Goal: Answer question/provide support: Share knowledge or assist other users

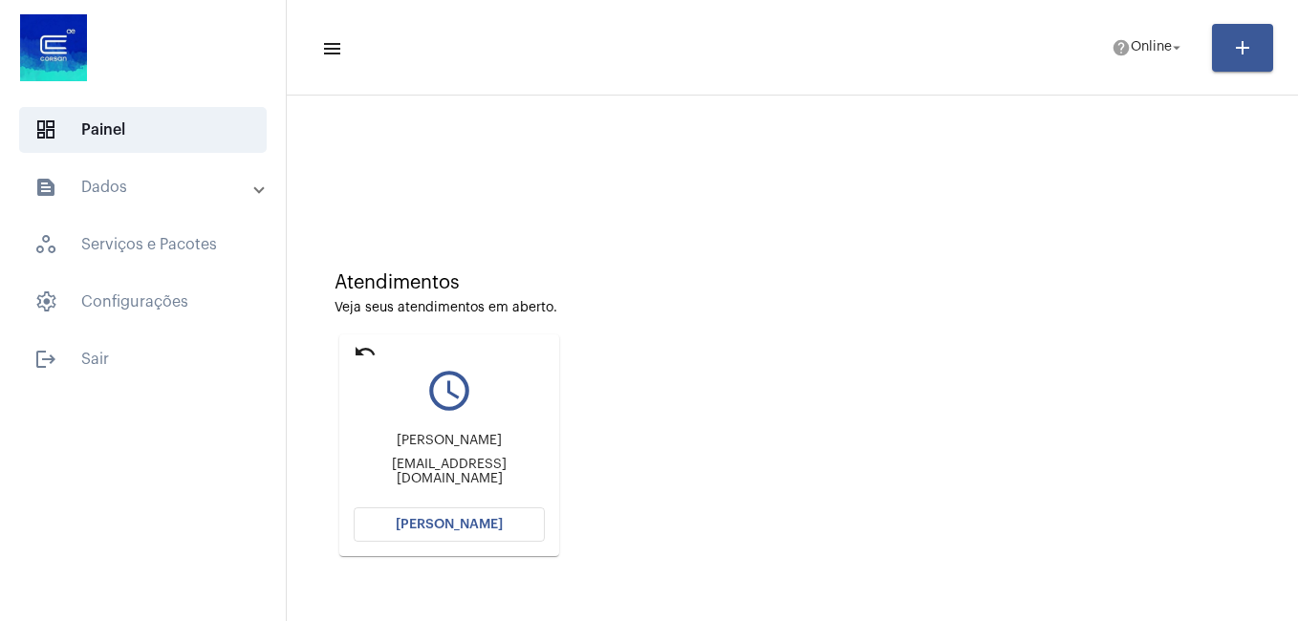
click at [424, 527] on span "[PERSON_NAME]" at bounding box center [449, 524] width 107 height 13
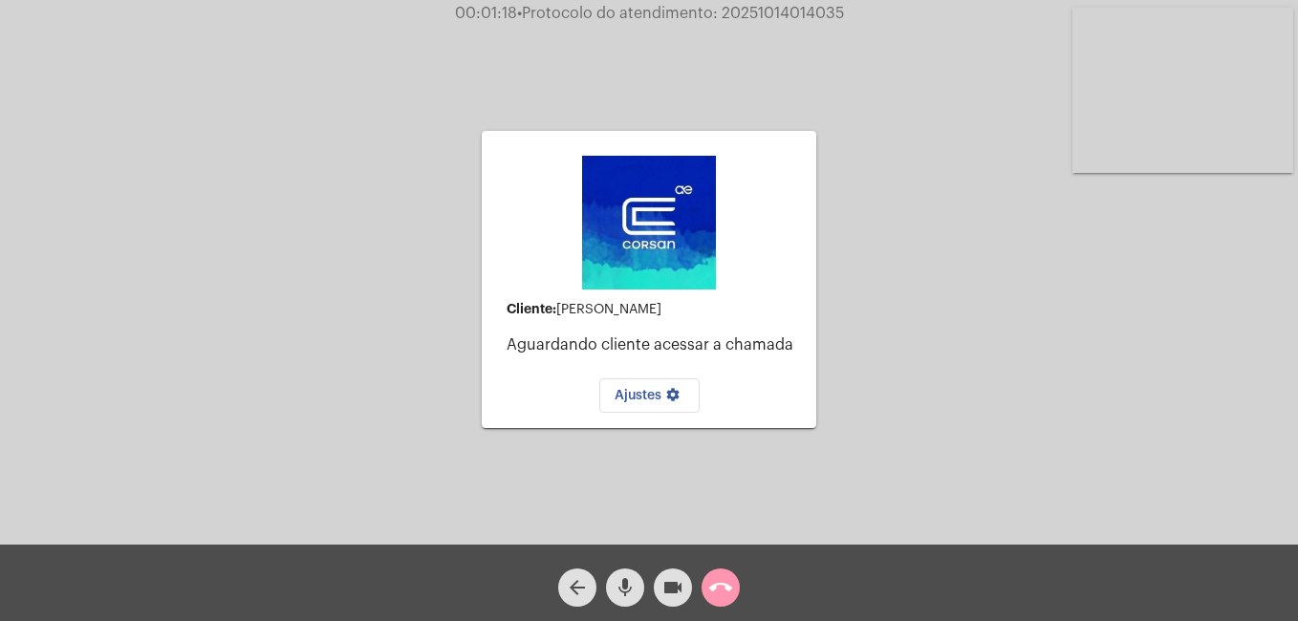
click at [736, 590] on button "call_end" at bounding box center [721, 588] width 38 height 38
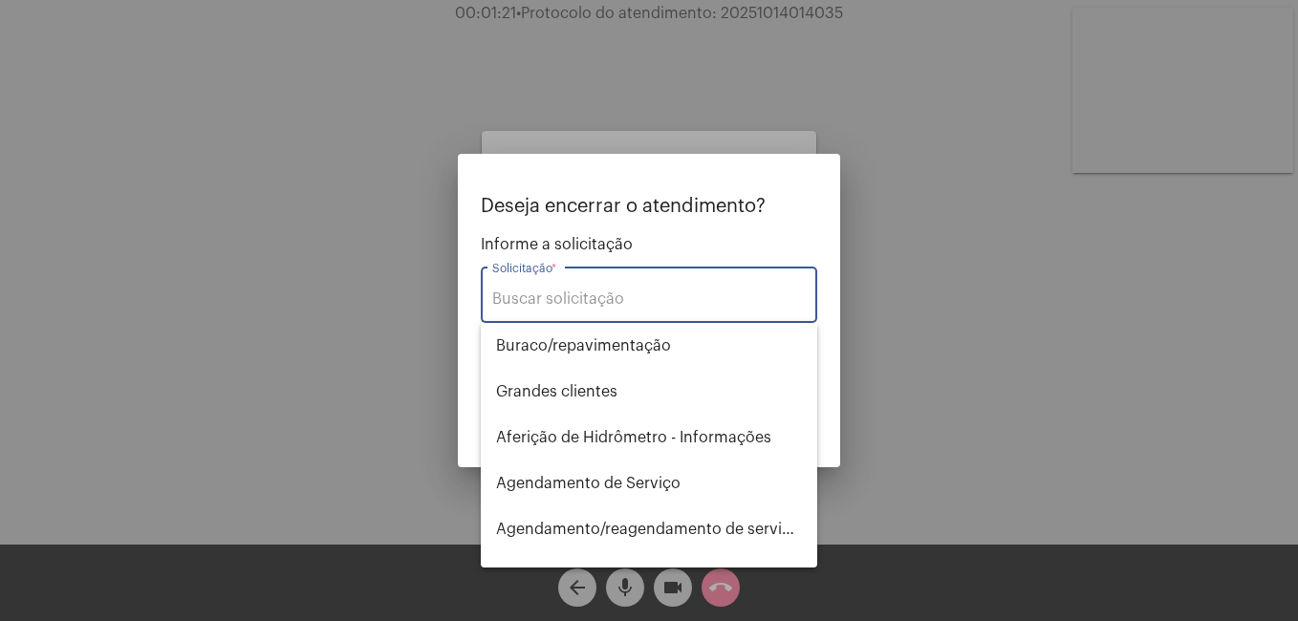
click at [539, 291] on input "Solicitação *" at bounding box center [649, 299] width 314 height 17
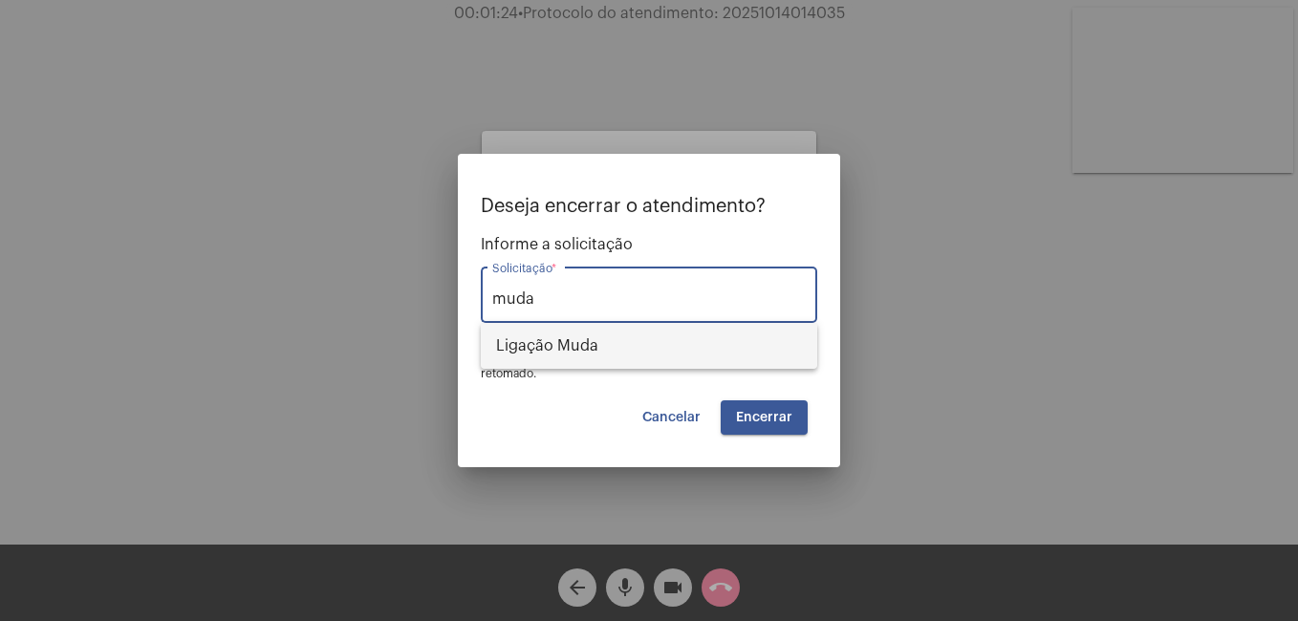
click at [557, 337] on span "Ligação Muda" at bounding box center [649, 346] width 306 height 46
type input "Ligação Muda"
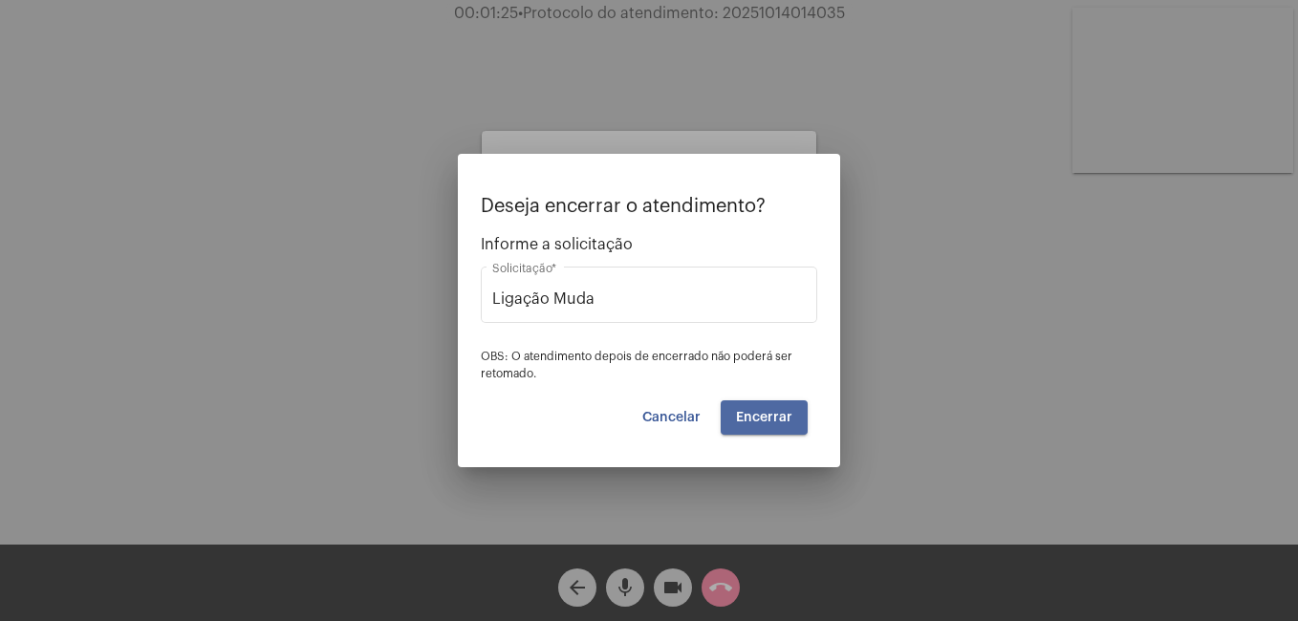
click at [762, 410] on button "Encerrar" at bounding box center [764, 418] width 87 height 34
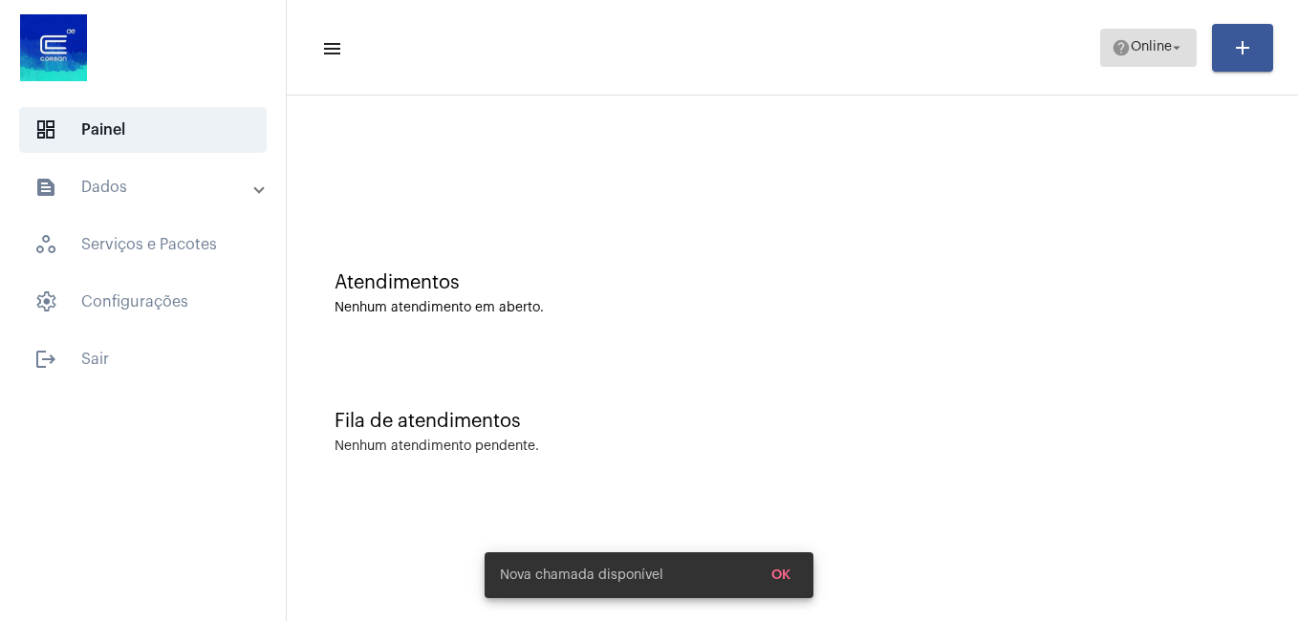
click at [1131, 41] on span "Online" at bounding box center [1151, 47] width 41 height 13
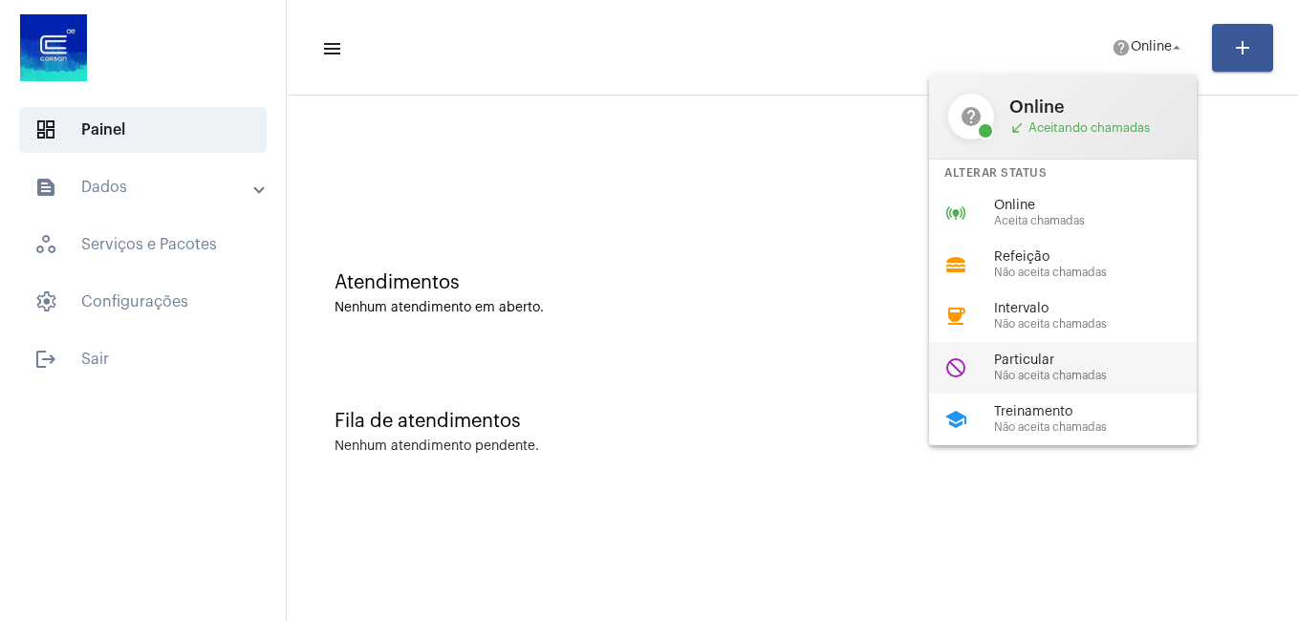
click at [1043, 376] on span "Não aceita chamadas" at bounding box center [1103, 376] width 218 height 12
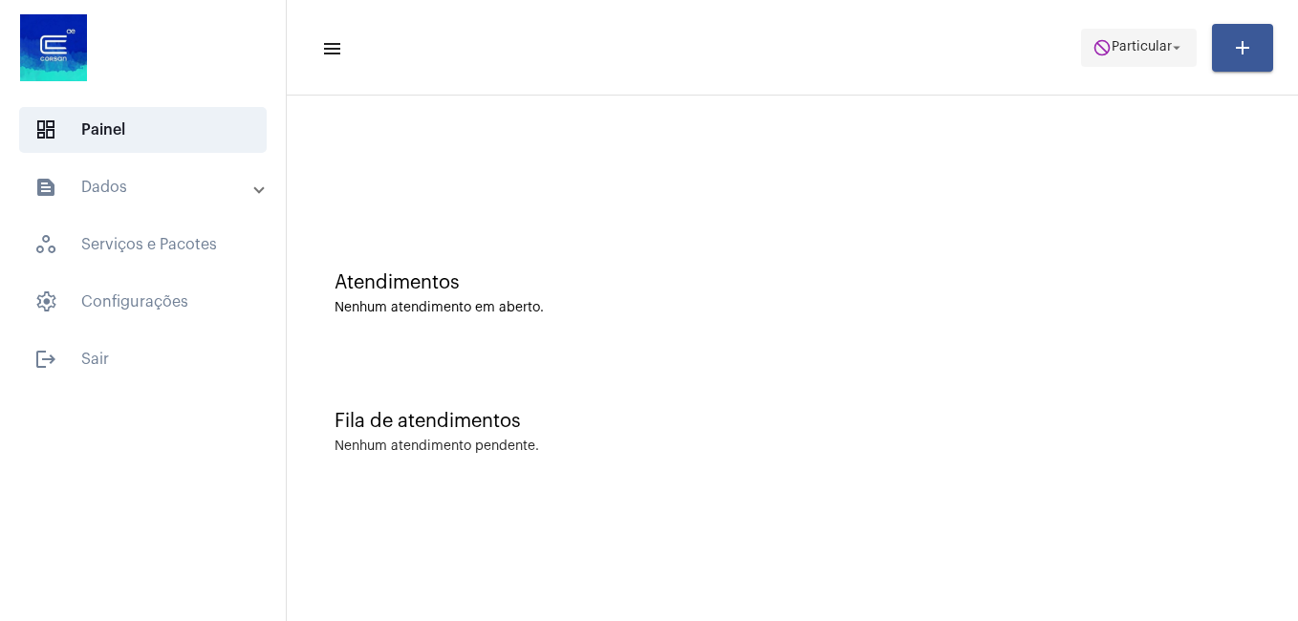
click at [1149, 37] on span "do_not_disturb Particular arrow_drop_down" at bounding box center [1139, 47] width 93 height 34
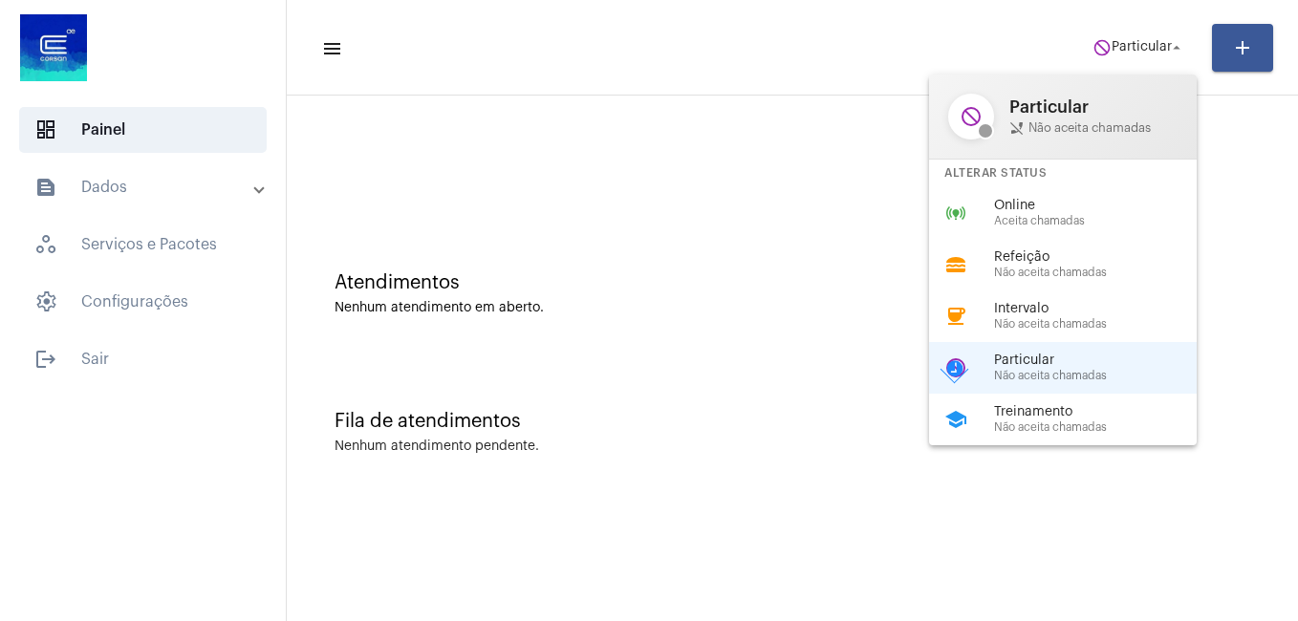
click at [1013, 206] on span "Online" at bounding box center [1103, 206] width 218 height 14
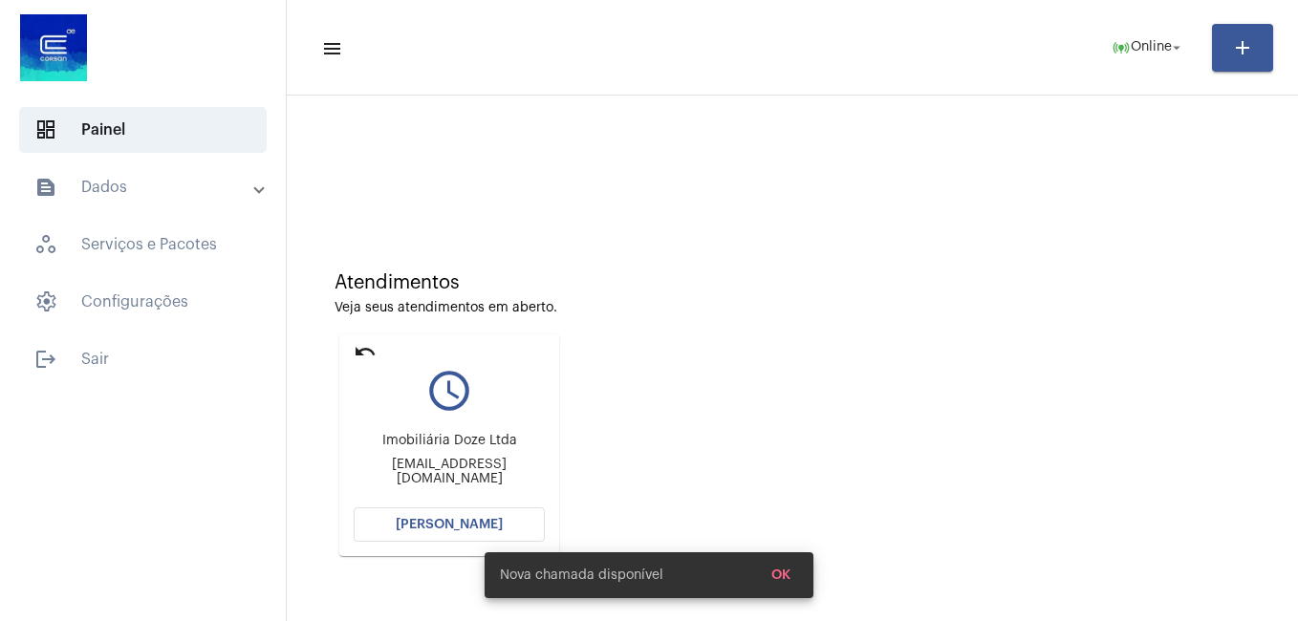
click at [416, 517] on button "[PERSON_NAME]" at bounding box center [449, 525] width 191 height 34
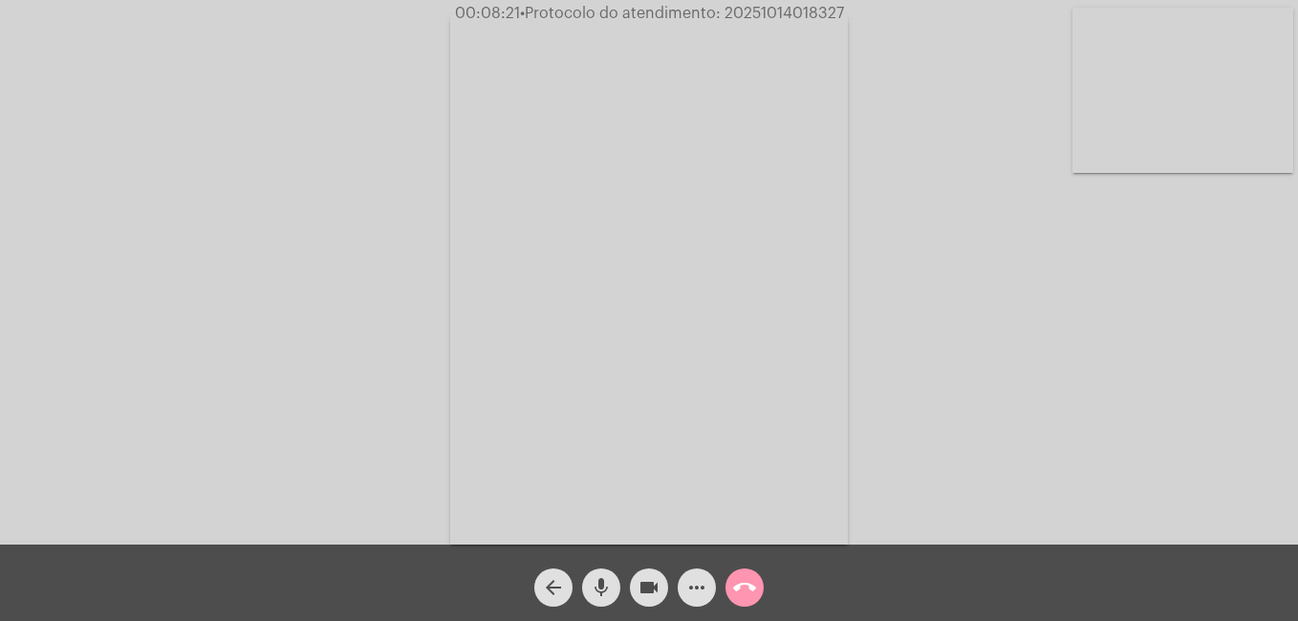
click at [690, 584] on mat-icon "more_horiz" at bounding box center [696, 587] width 23 height 23
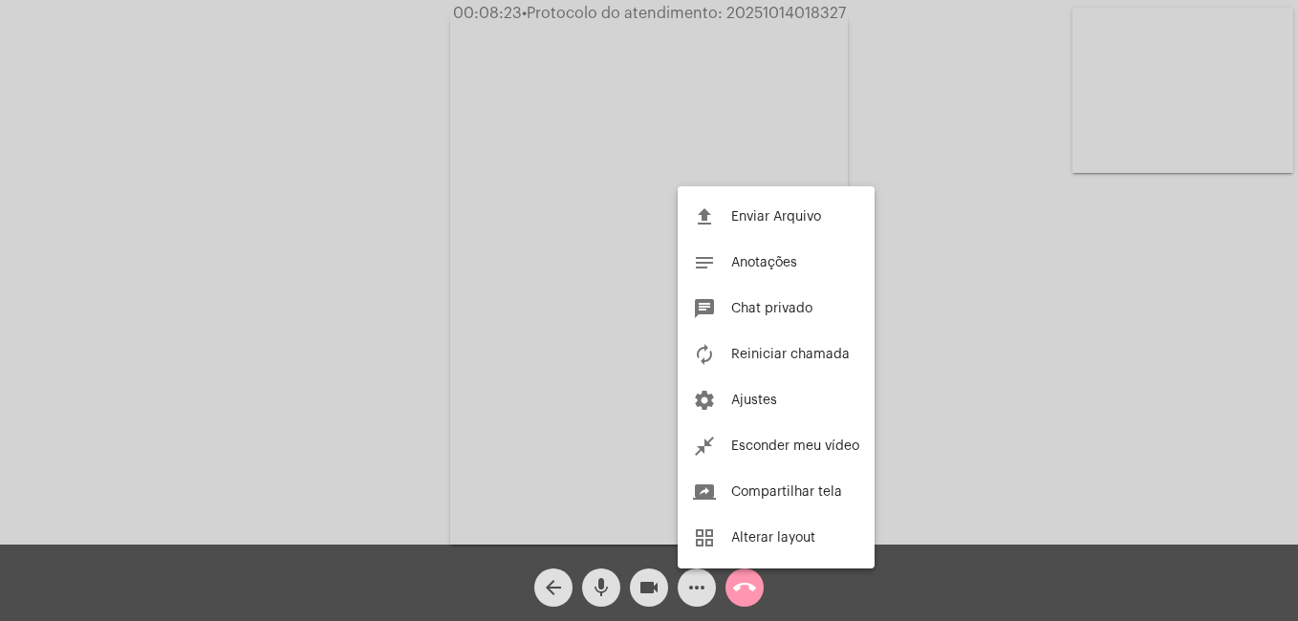
click at [758, 301] on button "chat Chat privado" at bounding box center [776, 309] width 197 height 46
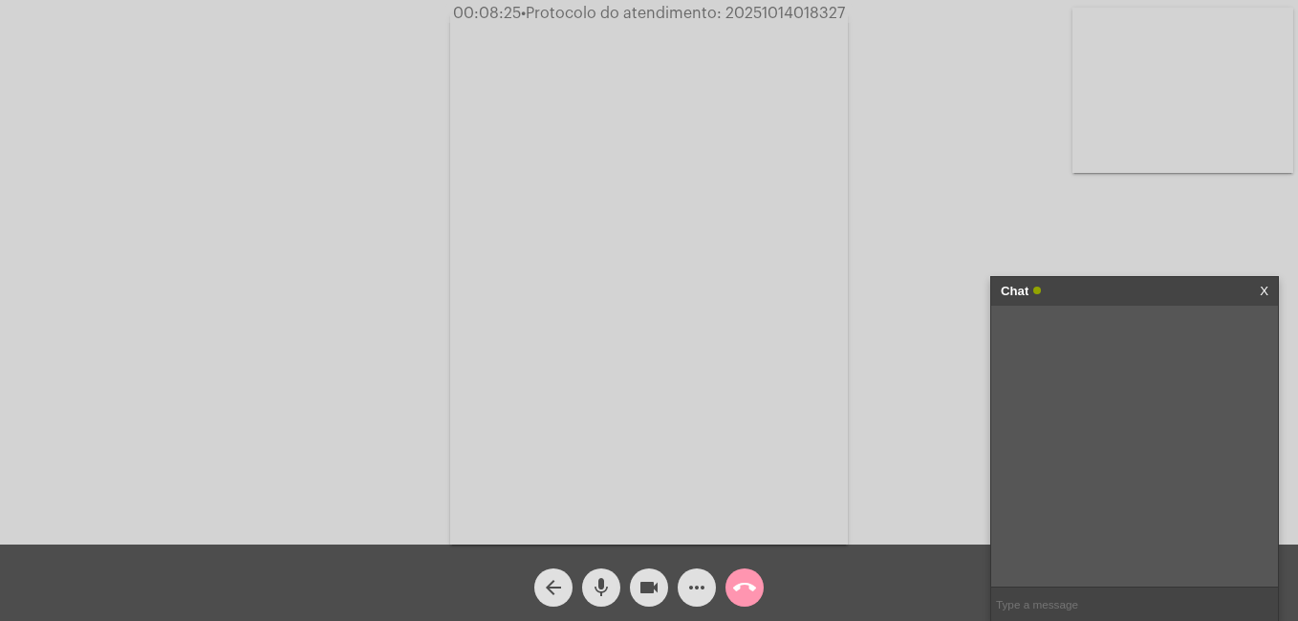
click at [700, 591] on mat-icon "more_horiz" at bounding box center [696, 587] width 23 height 23
click at [693, 588] on mat-icon "more_horiz" at bounding box center [696, 587] width 23 height 23
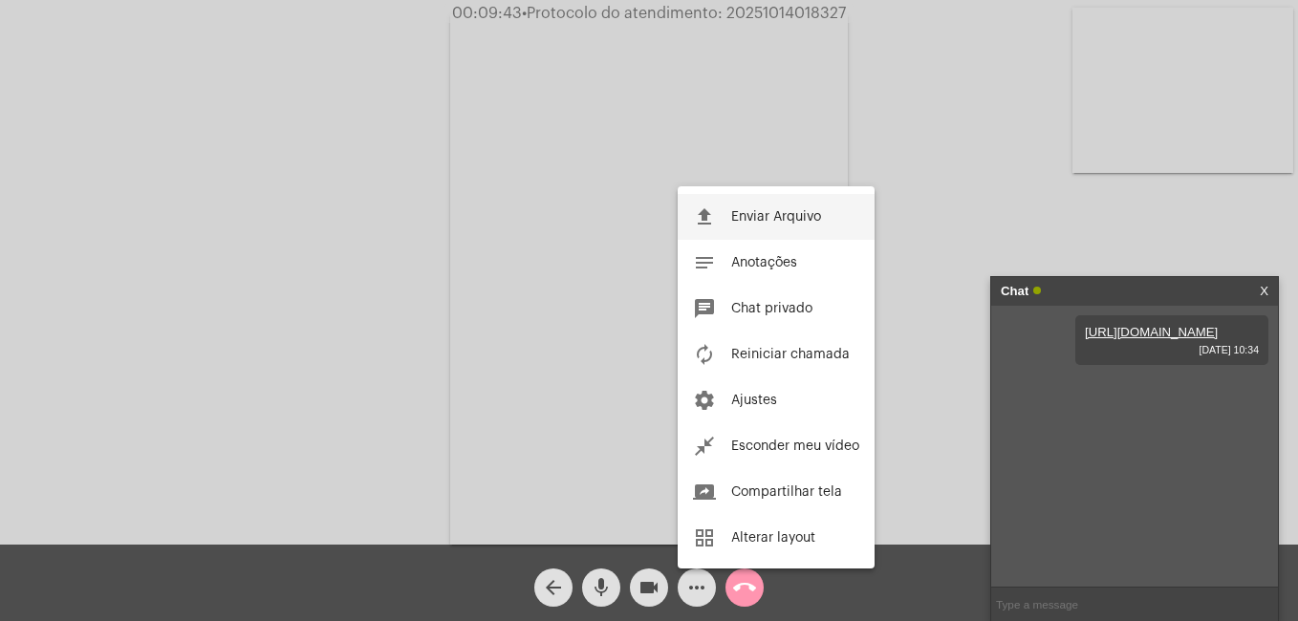
click at [733, 213] on span "Enviar Arquivo" at bounding box center [776, 216] width 90 height 13
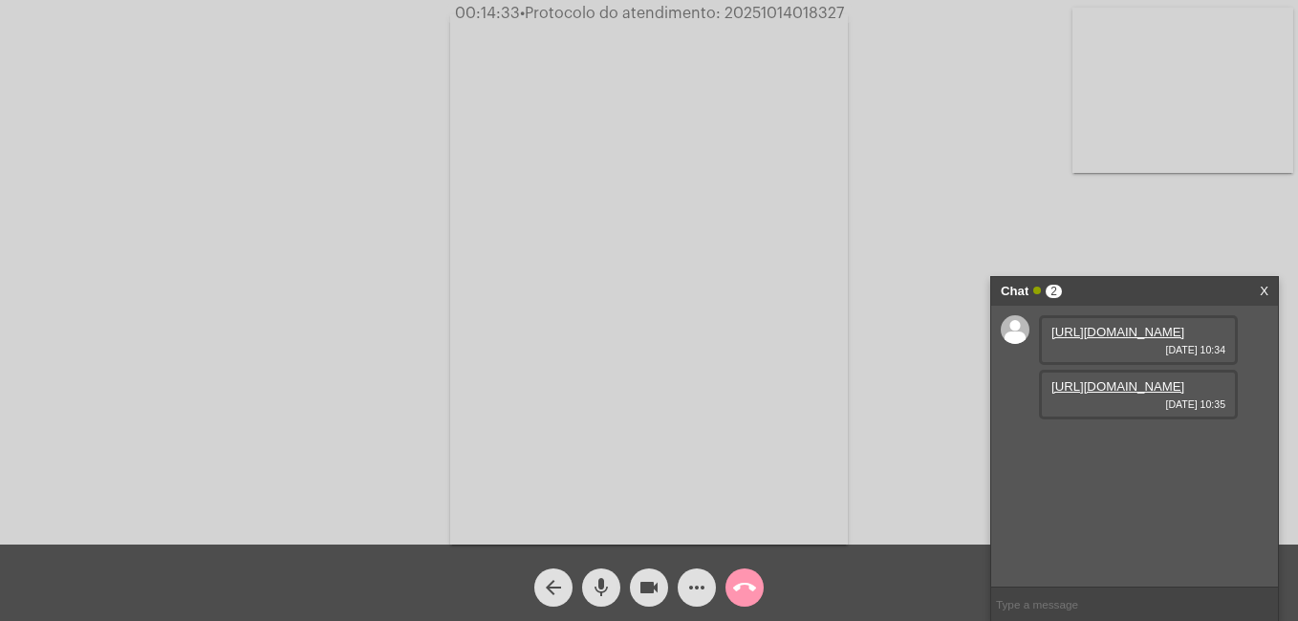
click at [654, 589] on mat-icon "videocam" at bounding box center [649, 587] width 23 height 23
click at [729, 595] on button "call_end" at bounding box center [745, 588] width 38 height 38
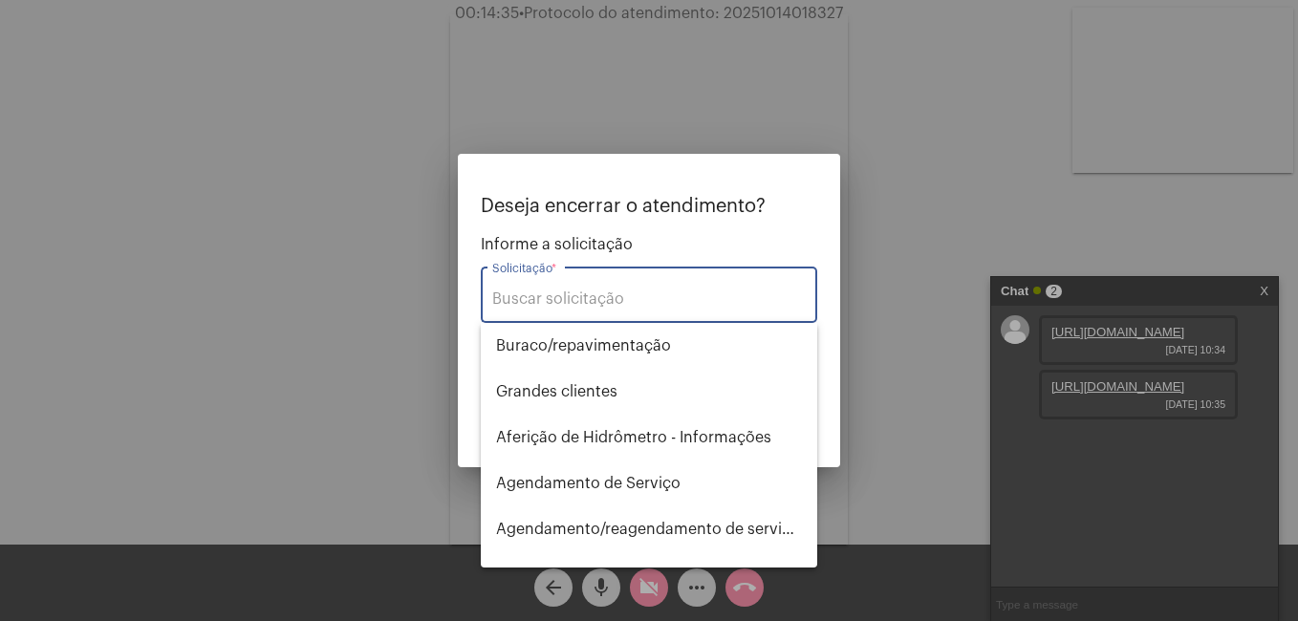
click at [538, 295] on input "Solicitação *" at bounding box center [649, 299] width 314 height 17
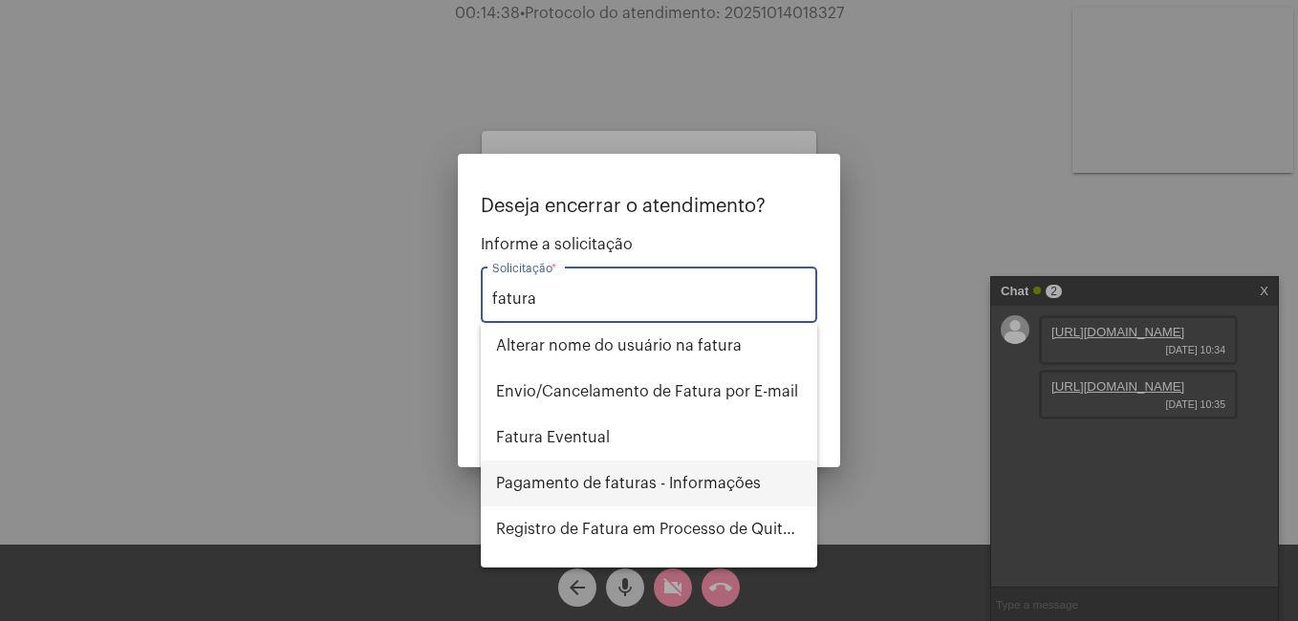
click at [576, 489] on span "Pagamento de faturas - Informações" at bounding box center [649, 484] width 306 height 46
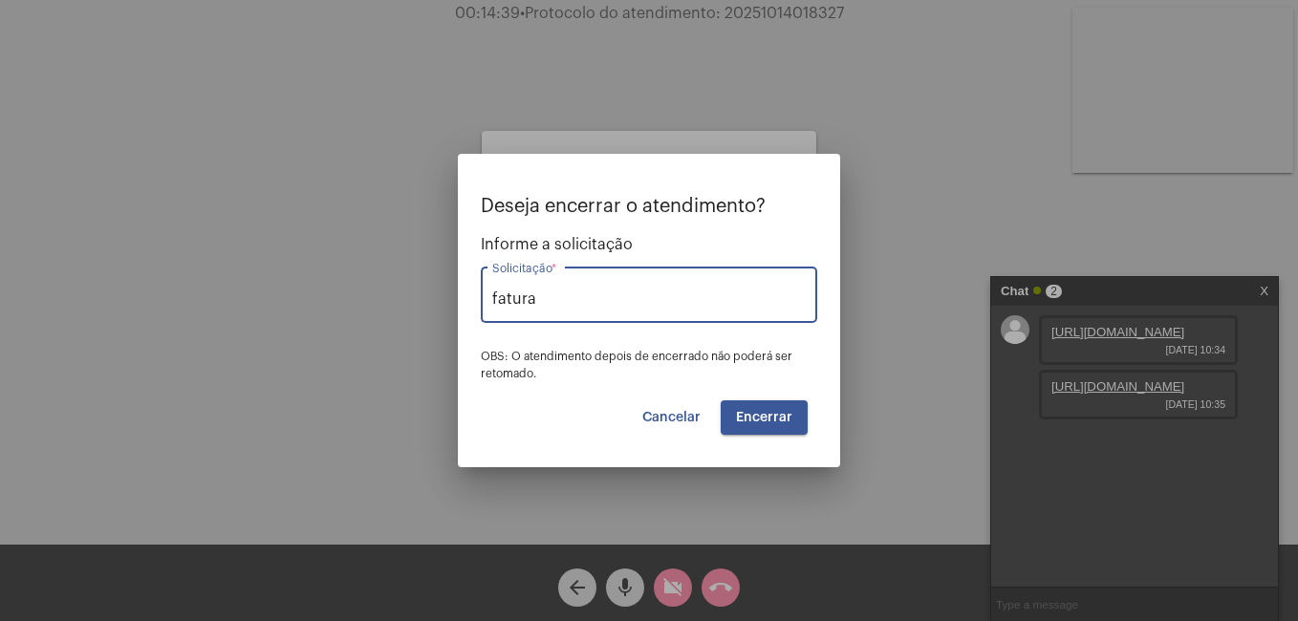
type input "Pagamento de faturas - Informações"
click at [751, 421] on span "Encerrar" at bounding box center [764, 417] width 56 height 13
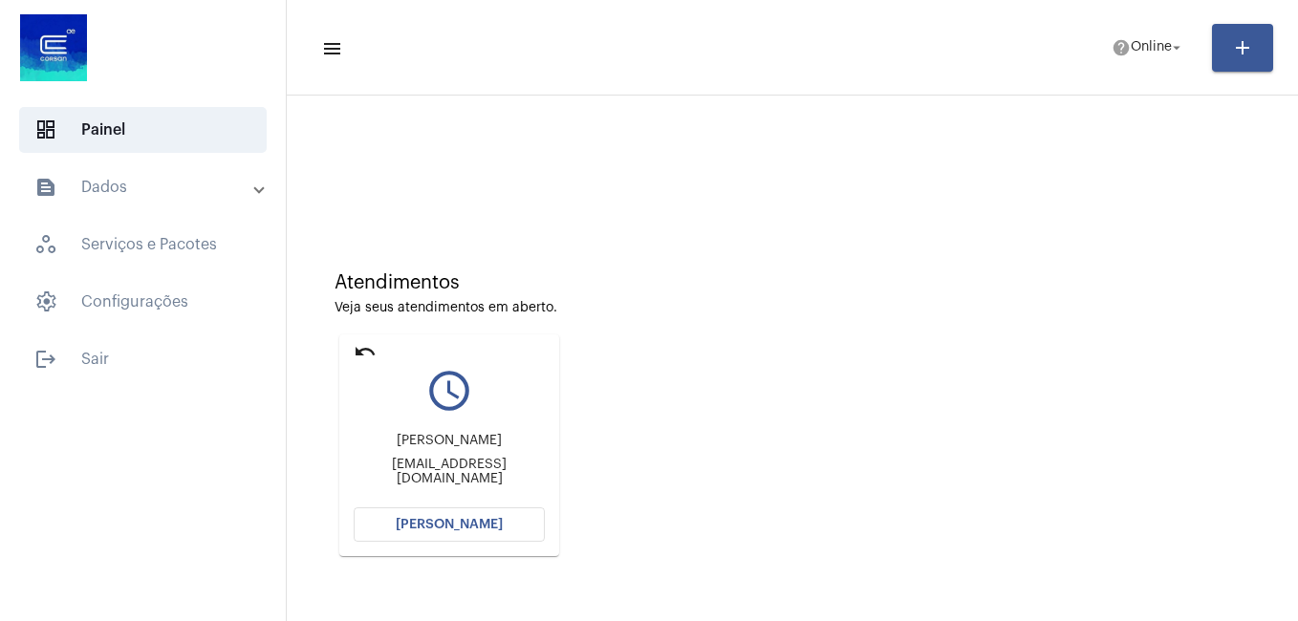
click at [412, 512] on button "[PERSON_NAME]" at bounding box center [449, 525] width 191 height 34
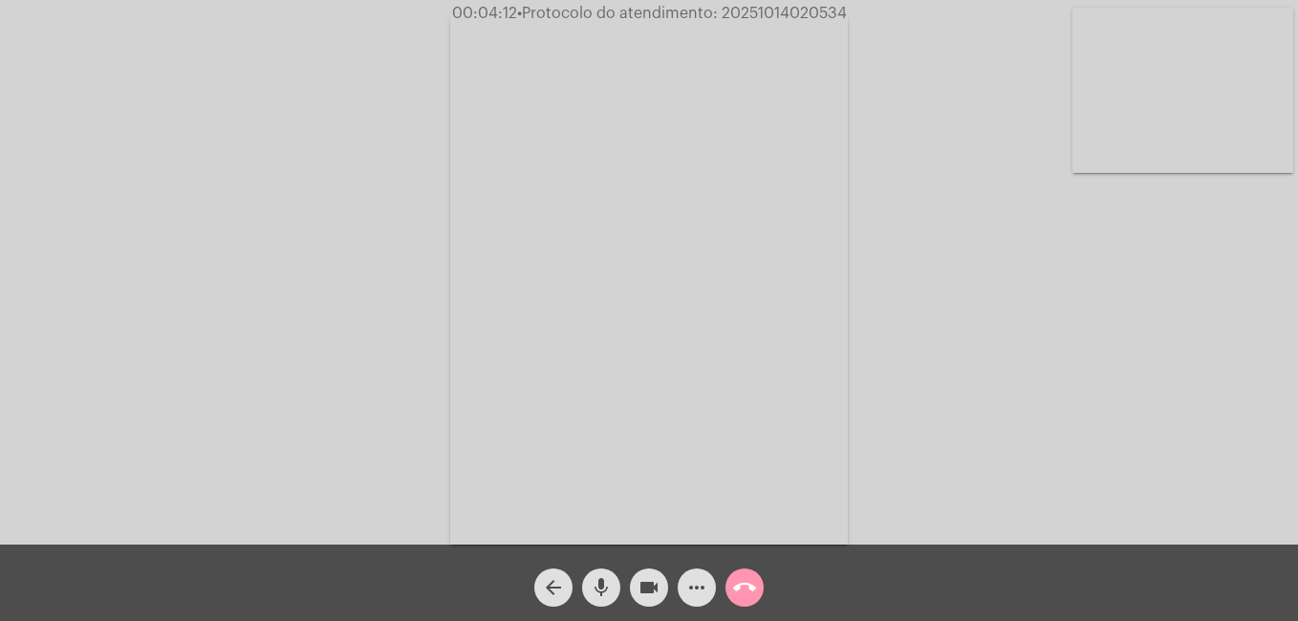
click at [602, 594] on mat-icon "mic" at bounding box center [601, 587] width 23 height 23
click at [653, 590] on mat-icon "videocam" at bounding box center [649, 587] width 23 height 23
click at [613, 588] on button "mic_off" at bounding box center [601, 588] width 38 height 38
click at [596, 588] on mat-icon "mic" at bounding box center [601, 587] width 23 height 23
click at [609, 587] on mat-icon "mic_off" at bounding box center [601, 587] width 23 height 23
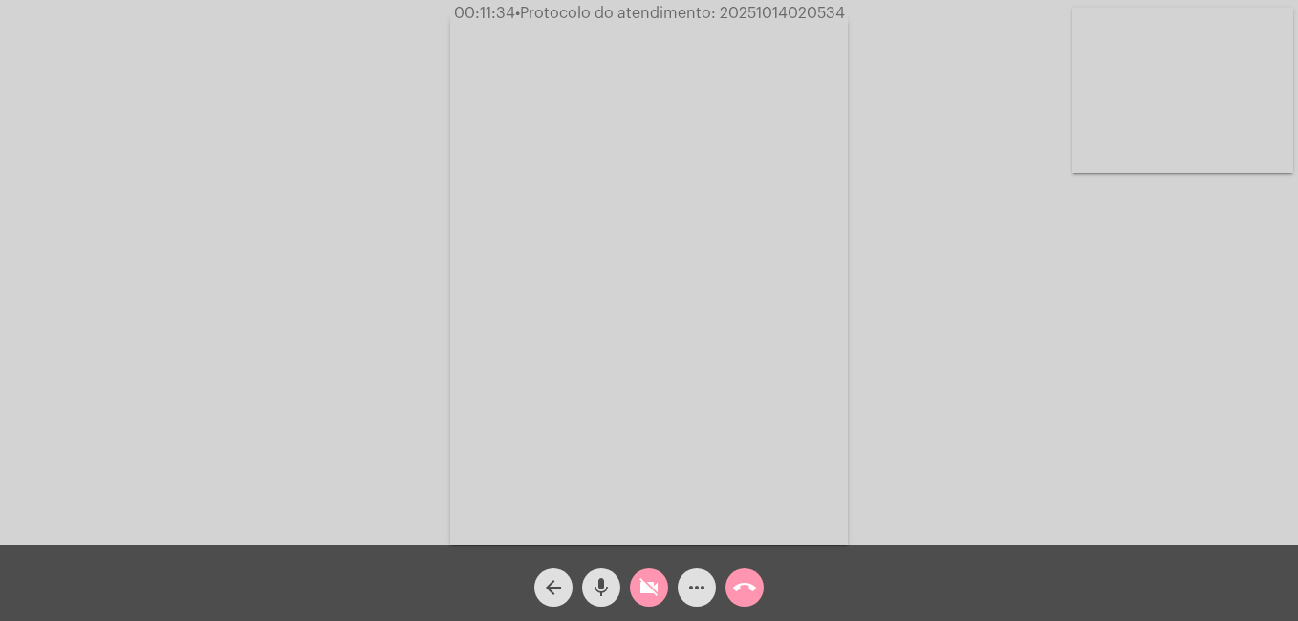
click at [596, 589] on mat-icon "mic" at bounding box center [601, 587] width 23 height 23
drag, startPoint x: 598, startPoint y: 588, endPoint x: 532, endPoint y: 402, distance: 197.7
click at [598, 585] on mat-icon "mic_off" at bounding box center [601, 587] width 23 height 23
click at [604, 584] on mat-icon "mic" at bounding box center [601, 587] width 23 height 23
click at [611, 593] on mat-icon "mic_off" at bounding box center [601, 587] width 23 height 23
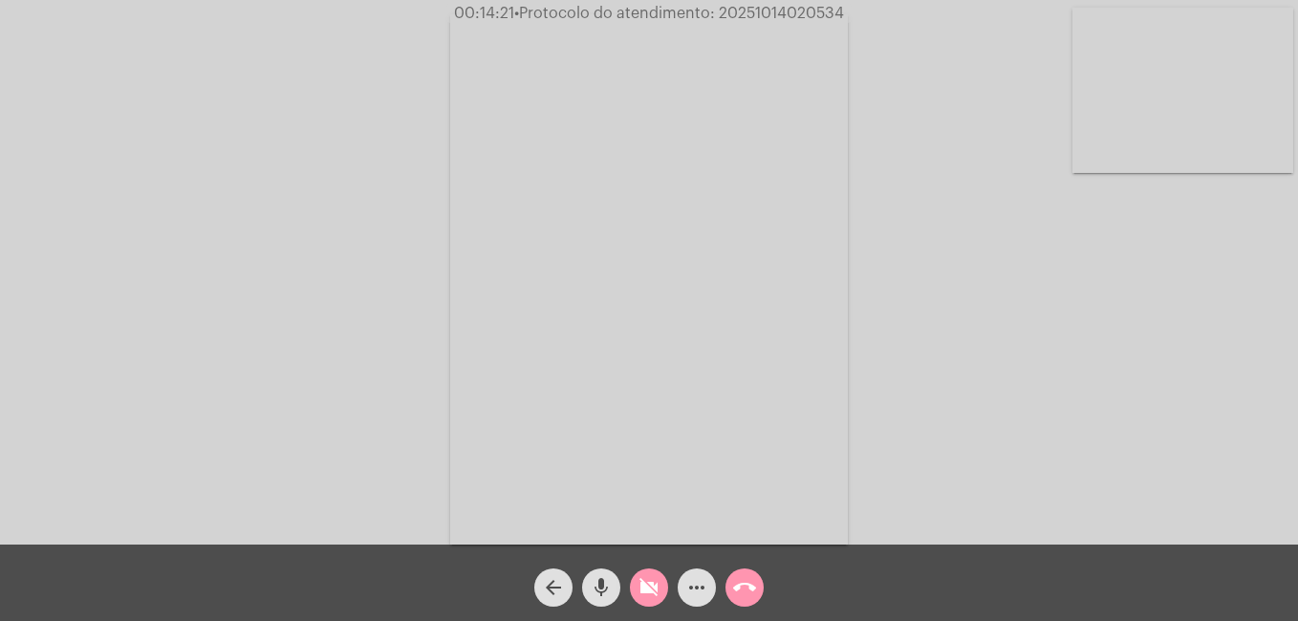
click at [600, 593] on mat-icon "mic" at bounding box center [601, 587] width 23 height 23
click at [593, 598] on mat-icon "mic_off" at bounding box center [601, 587] width 23 height 23
click at [607, 584] on mat-icon "mic" at bounding box center [601, 587] width 23 height 23
click at [606, 598] on mat-icon "mic_off" at bounding box center [601, 587] width 23 height 23
click at [642, 591] on mat-icon "videocam_off" at bounding box center [649, 587] width 23 height 23
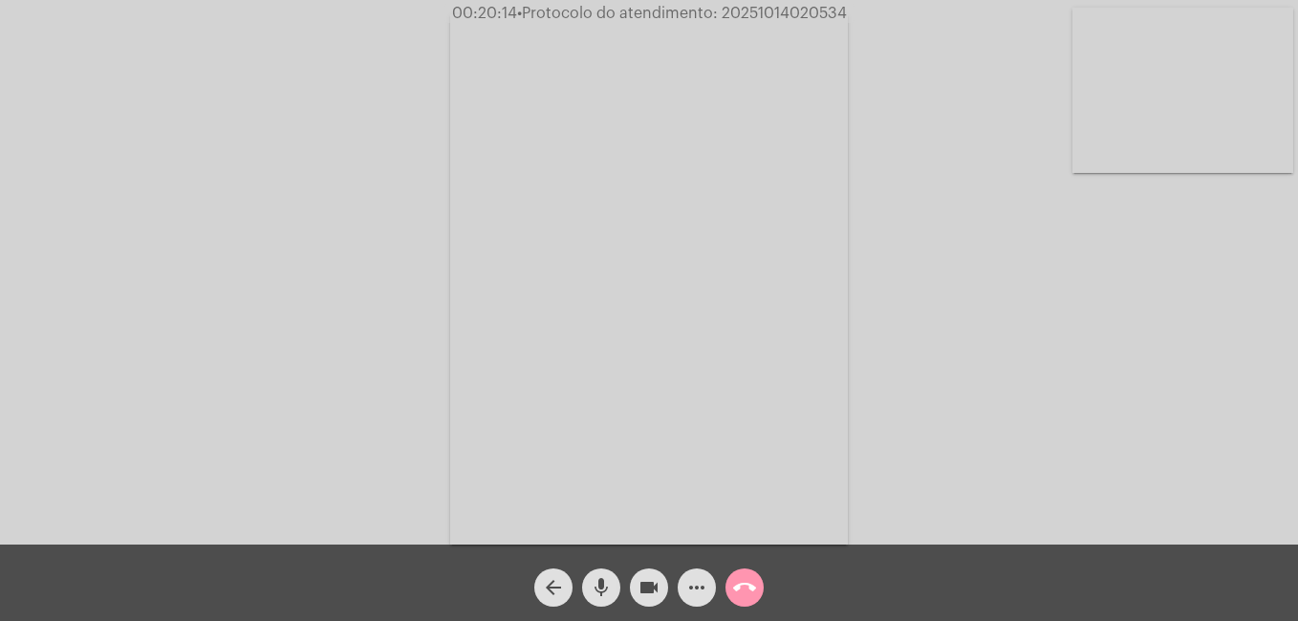
click at [654, 592] on mat-icon "videocam" at bounding box center [649, 587] width 23 height 23
click at [747, 589] on mat-icon "call_end" at bounding box center [744, 587] width 23 height 23
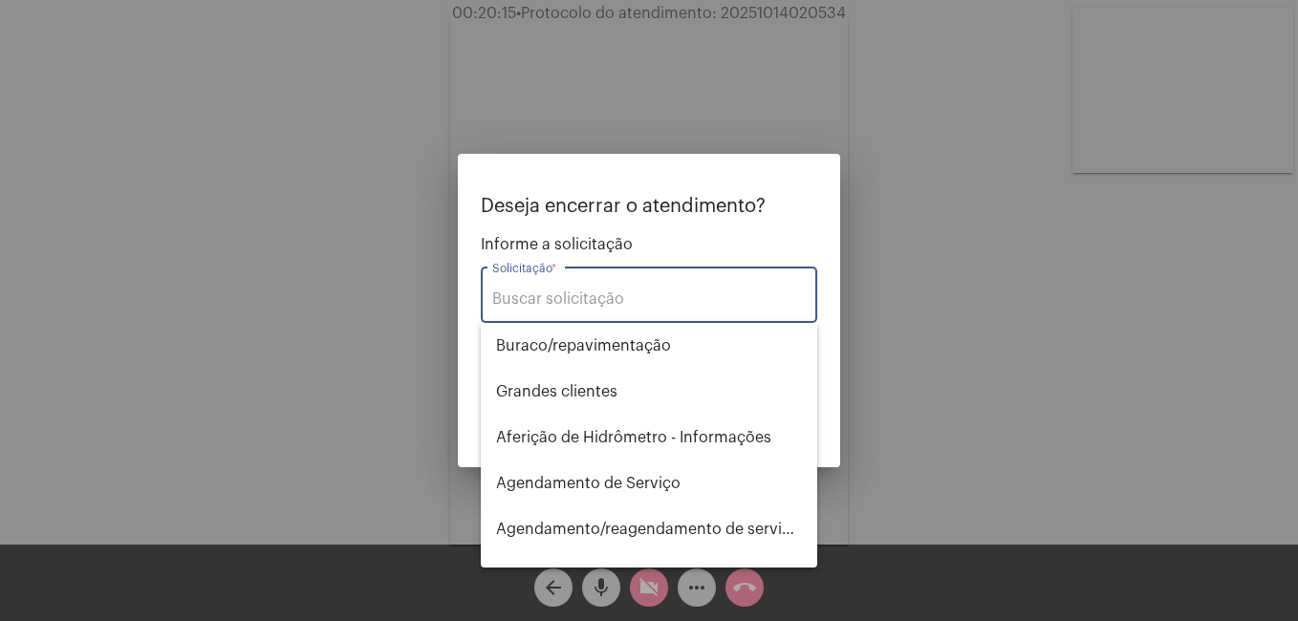
click at [594, 286] on div "Solicitação *" at bounding box center [649, 293] width 314 height 60
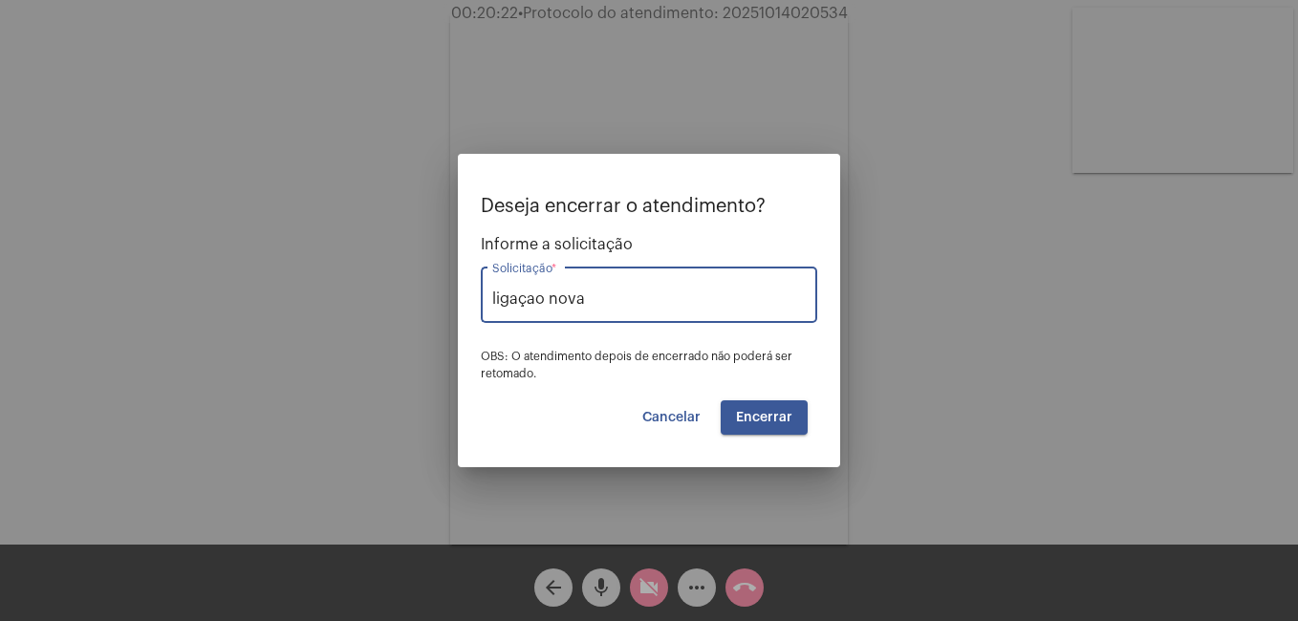
type input "ligaçao nova"
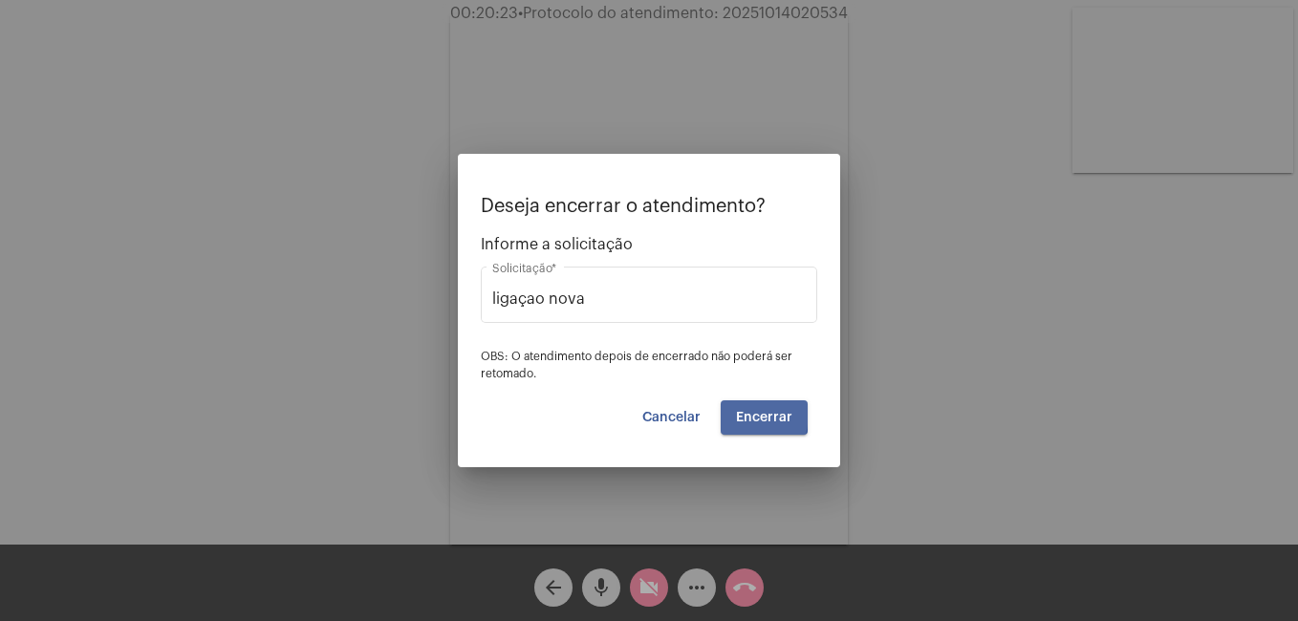
click at [733, 413] on button "Encerrar" at bounding box center [764, 418] width 87 height 34
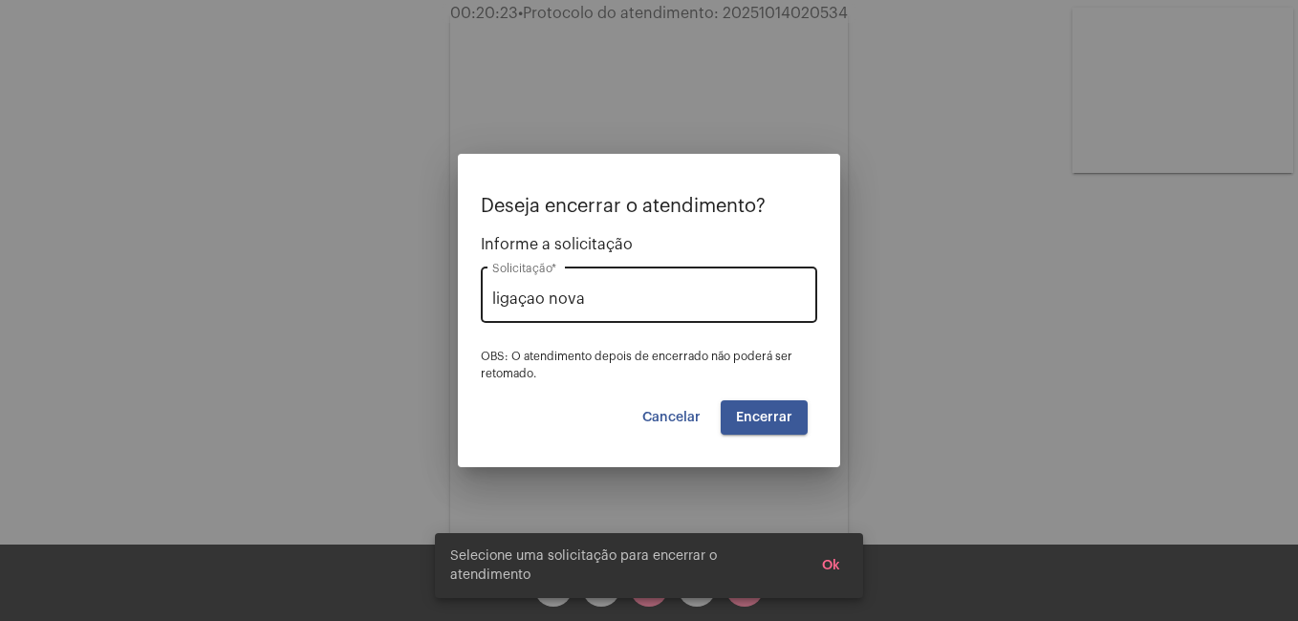
click at [578, 300] on input "ligaçao nova" at bounding box center [649, 299] width 314 height 17
drag, startPoint x: 591, startPoint y: 302, endPoint x: 421, endPoint y: 302, distance: 170.2
click at [421, 302] on div "Deseja encerrar o atendimento? Informe a solicitação ligaçao nova Solicitação *…" at bounding box center [649, 310] width 1298 height 621
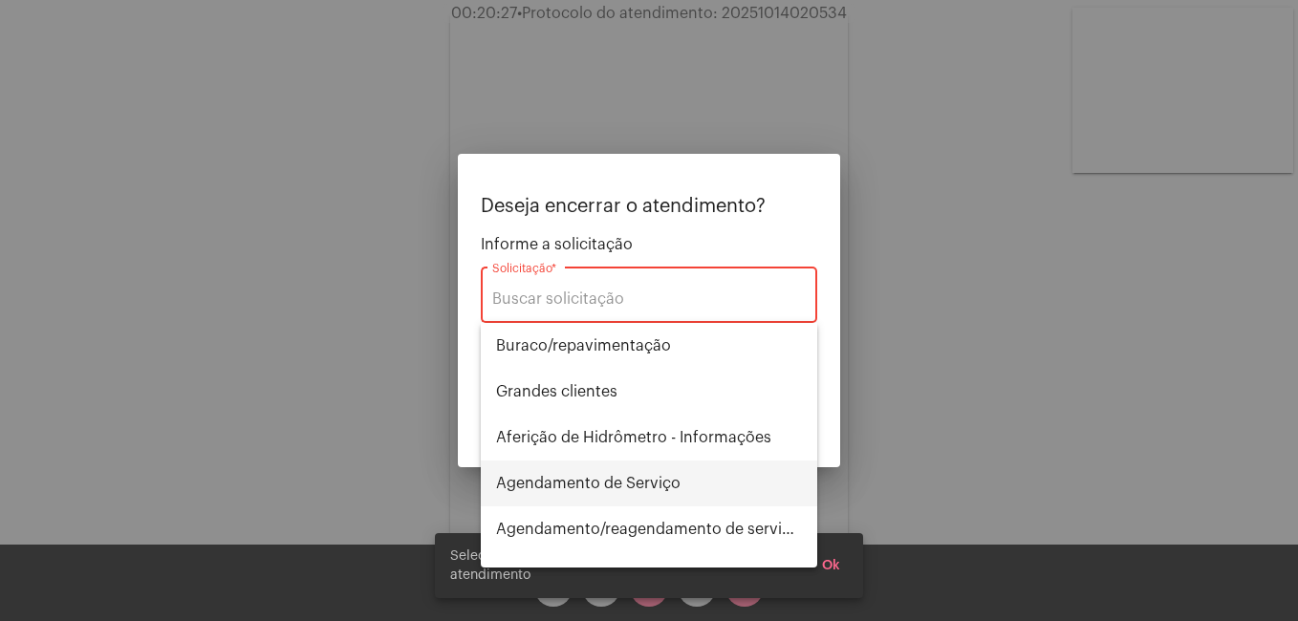
click at [571, 477] on span "Agendamento de Serviço" at bounding box center [649, 484] width 306 height 46
type input "Agendamento de Serviço"
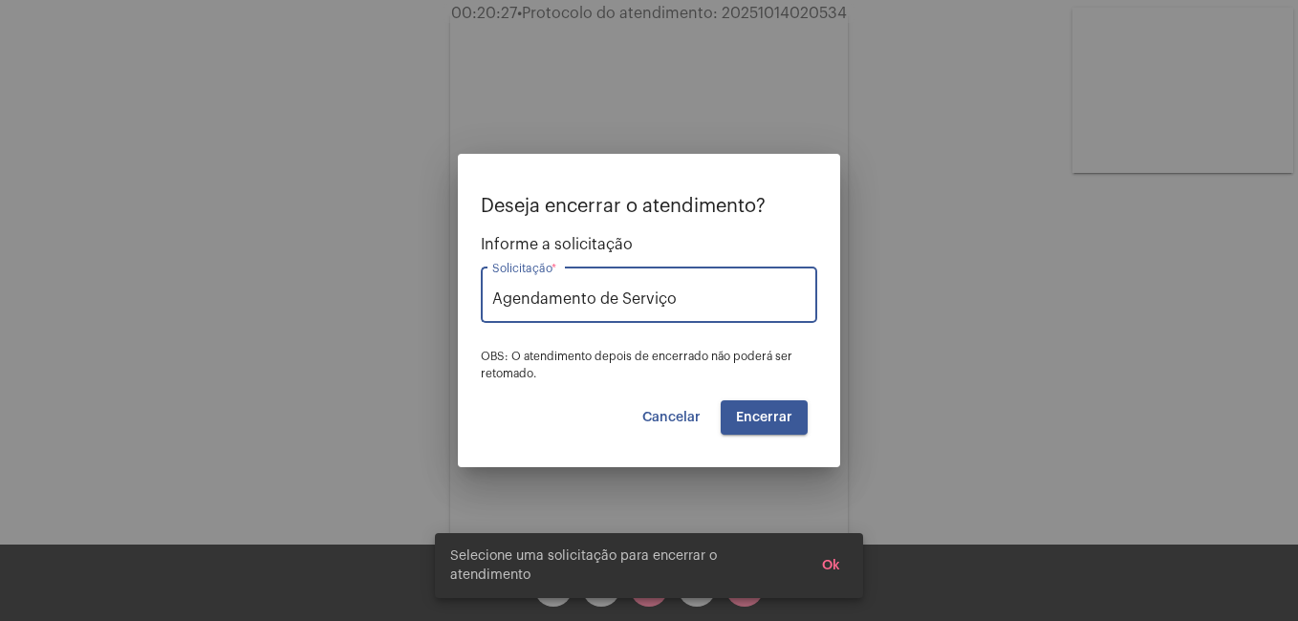
click at [767, 417] on span "Encerrar" at bounding box center [764, 417] width 56 height 13
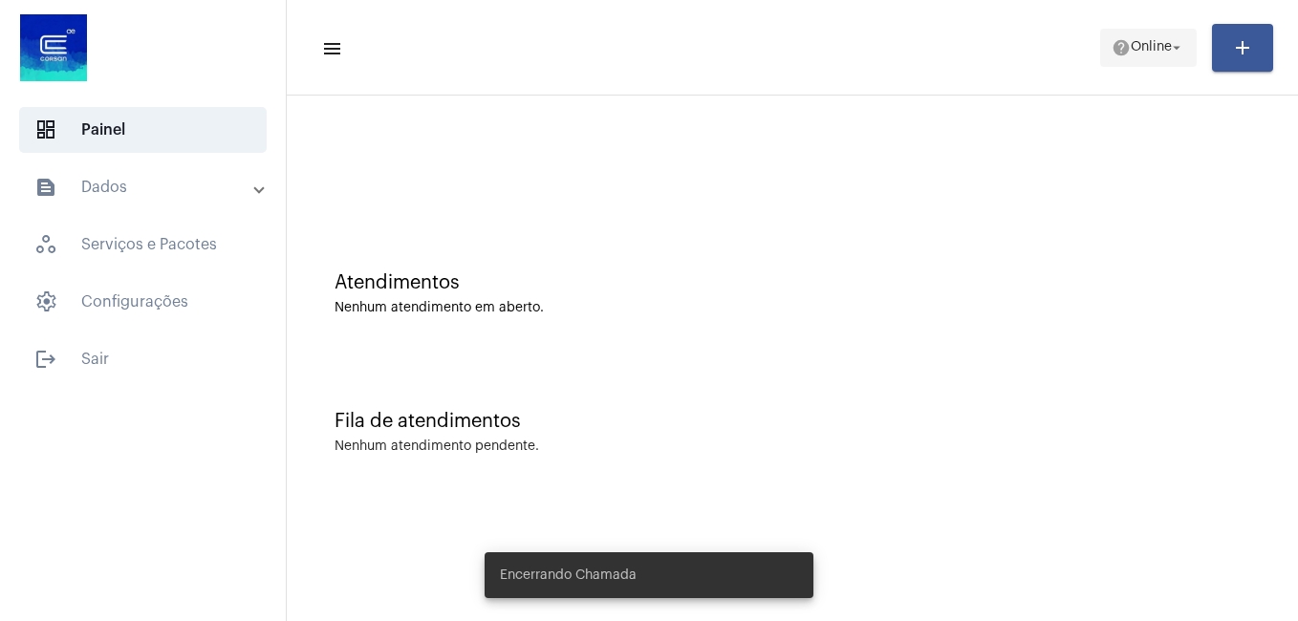
click at [1112, 55] on mat-icon "help" at bounding box center [1121, 47] width 19 height 19
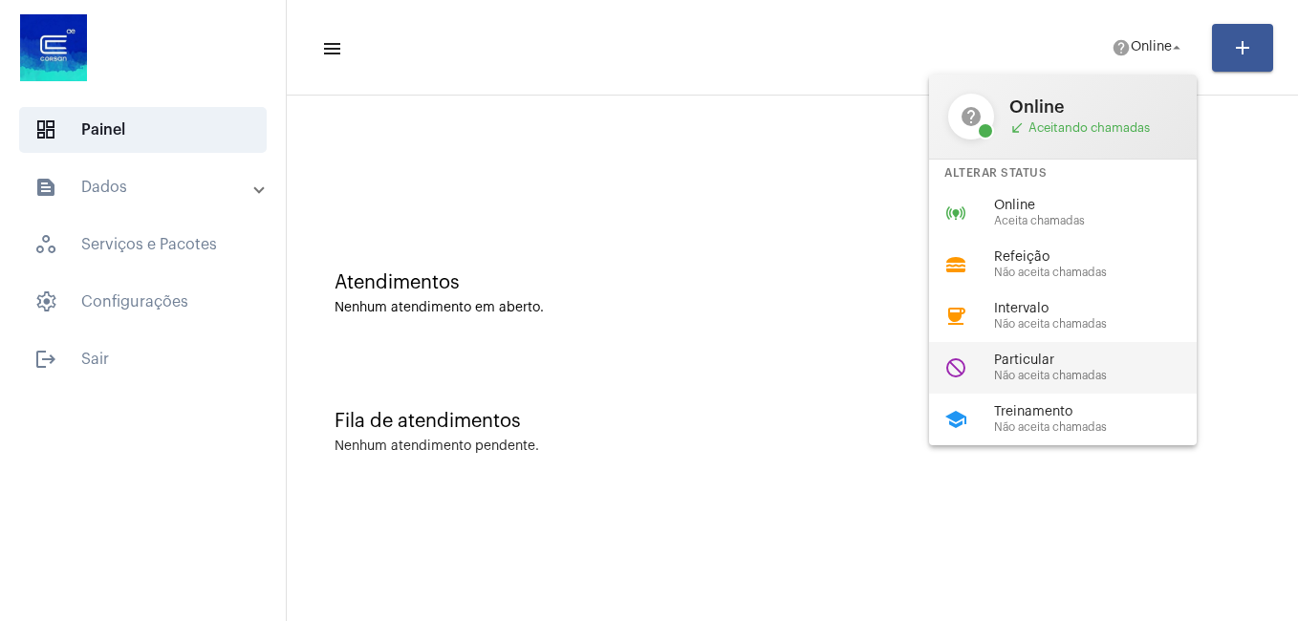
click at [1067, 365] on span "Particular" at bounding box center [1103, 361] width 218 height 14
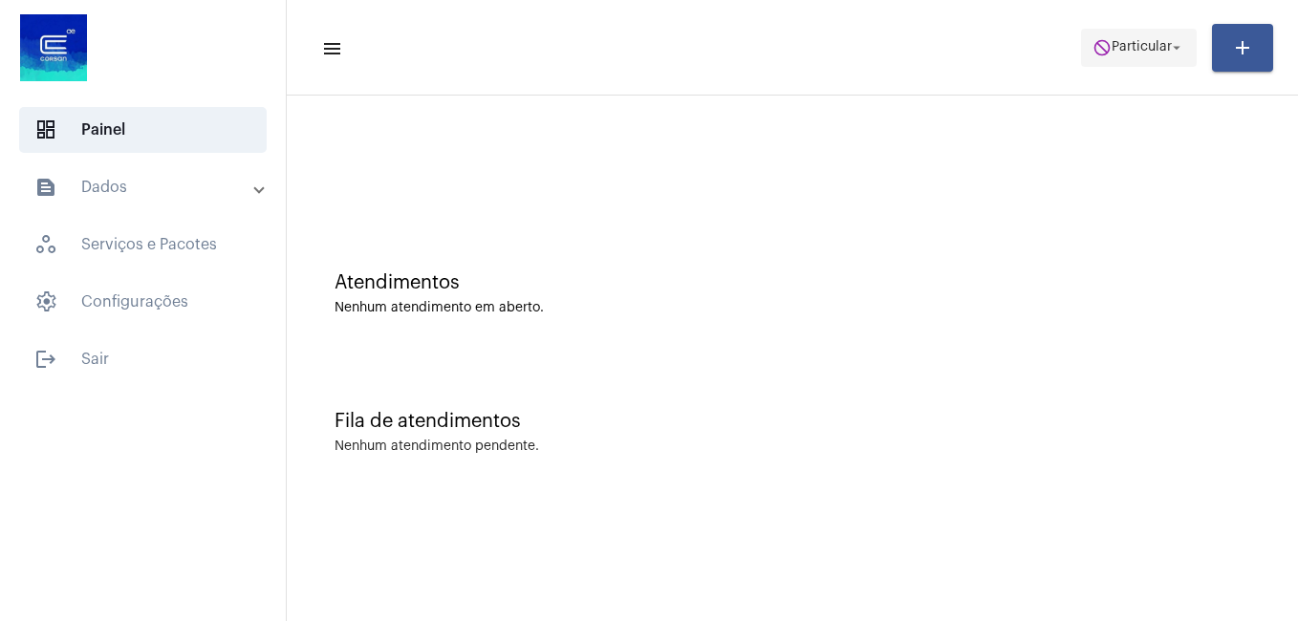
click at [1096, 50] on mat-icon "do_not_disturb" at bounding box center [1102, 47] width 19 height 19
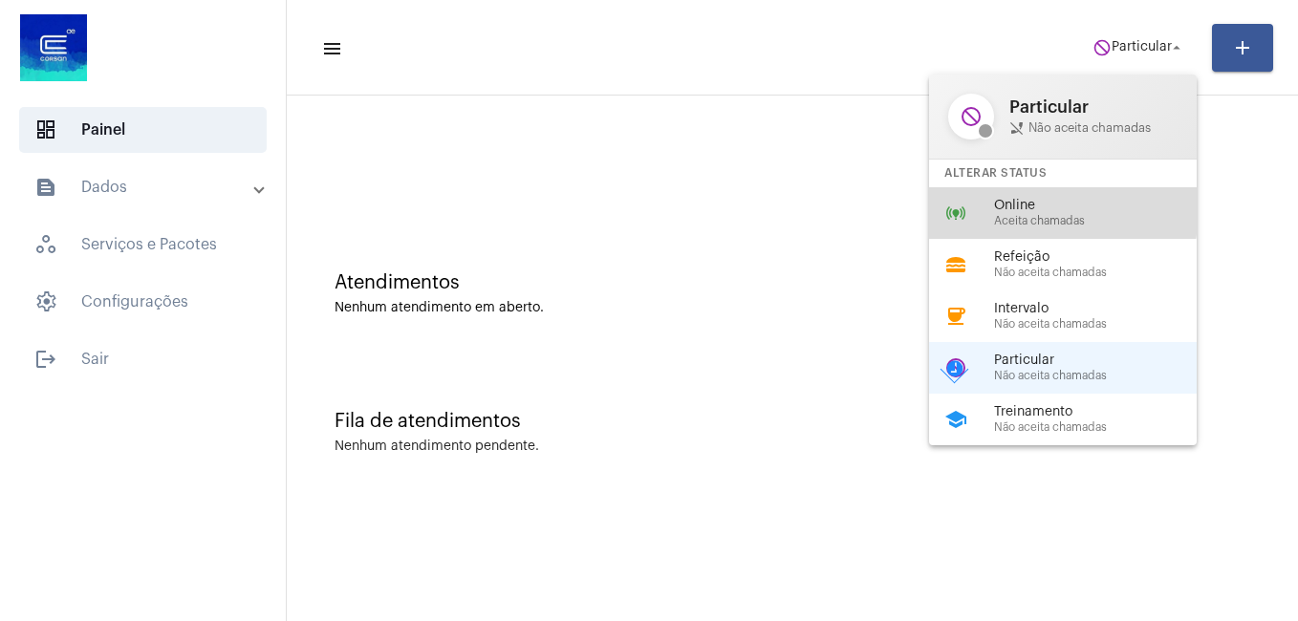
click at [1026, 210] on span "Online" at bounding box center [1103, 206] width 218 height 14
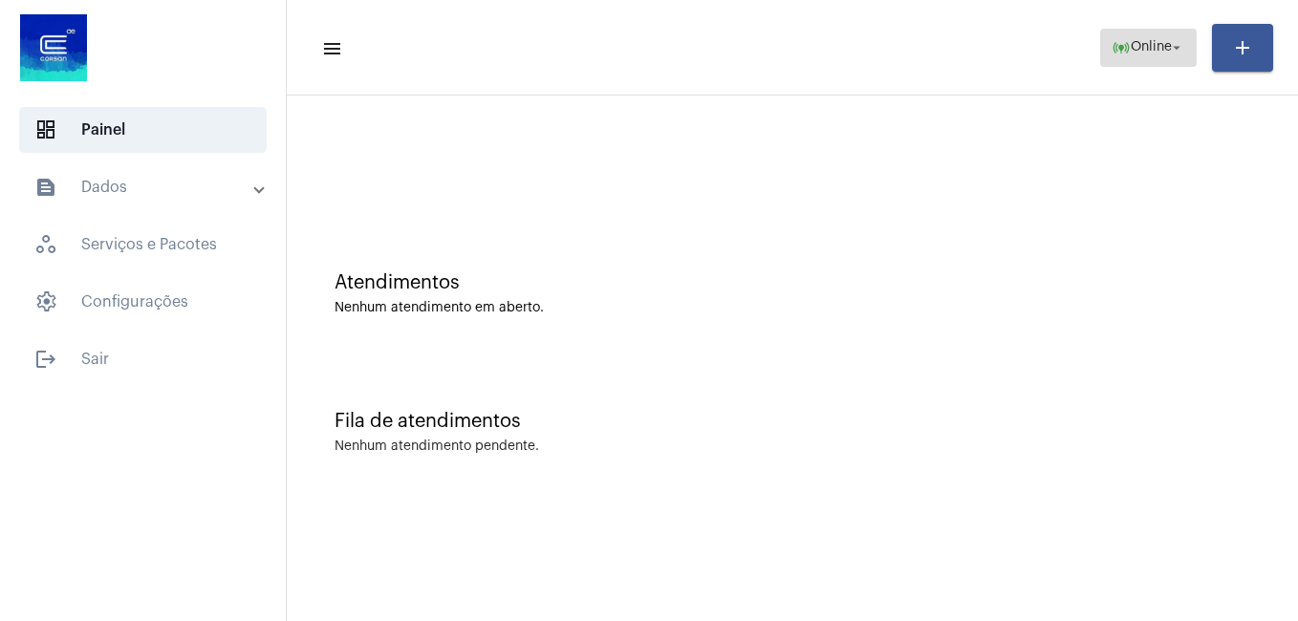
click at [1114, 43] on mat-icon "online_prediction" at bounding box center [1121, 47] width 19 height 19
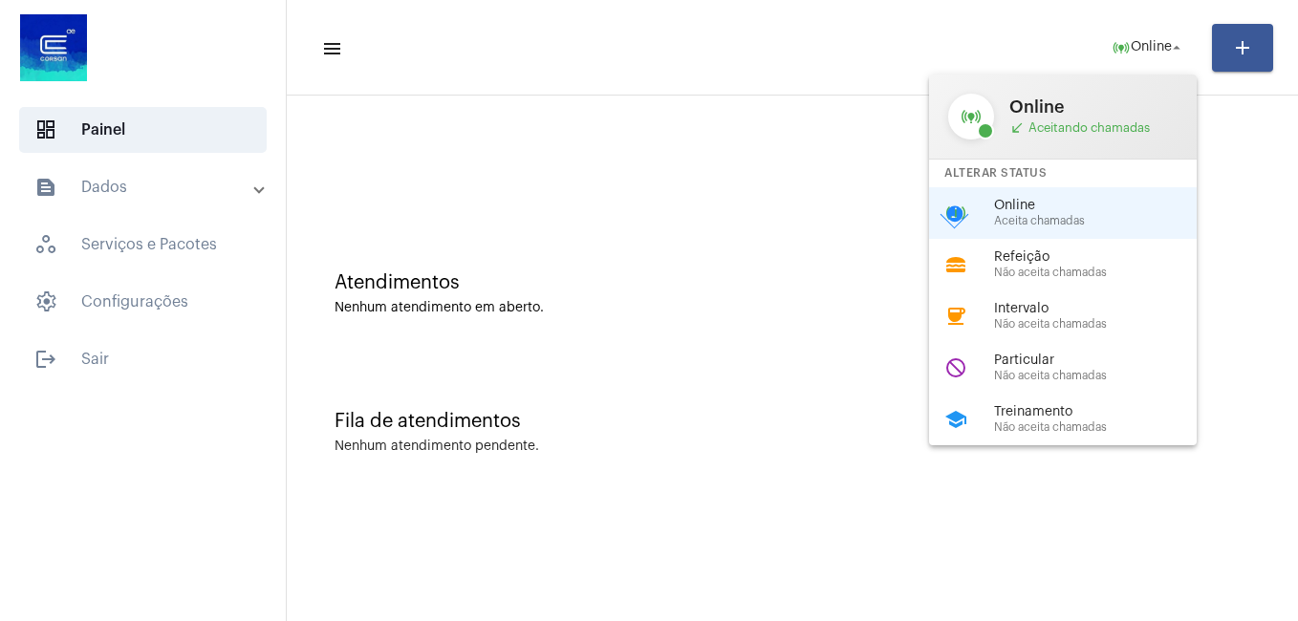
click at [1054, 321] on span "Não aceita chamadas" at bounding box center [1103, 324] width 218 height 12
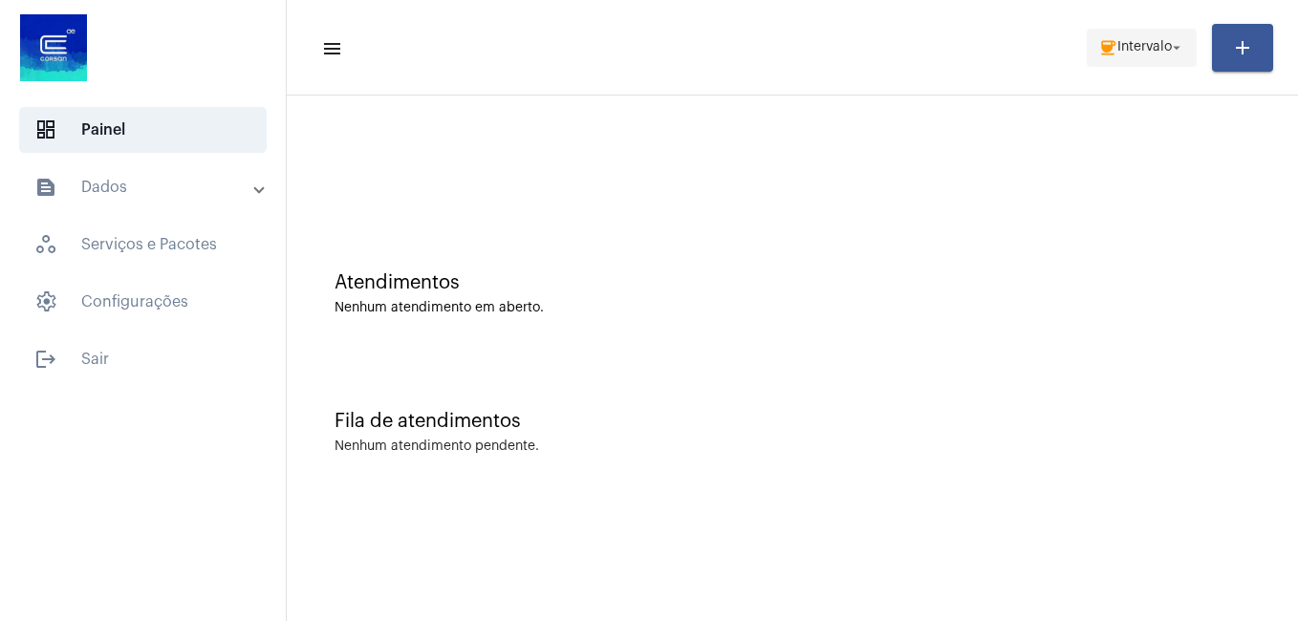
click at [1126, 33] on span "coffee Intervalo arrow_drop_down" at bounding box center [1141, 47] width 87 height 34
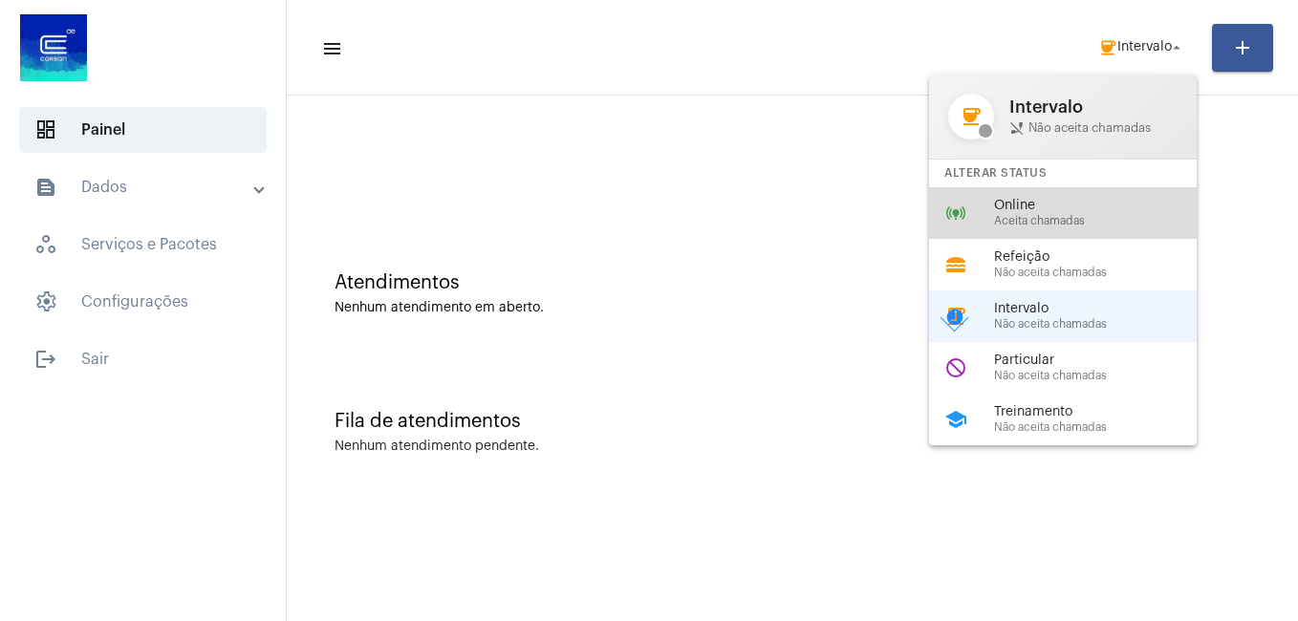
click at [1028, 200] on span "Online" at bounding box center [1103, 206] width 218 height 14
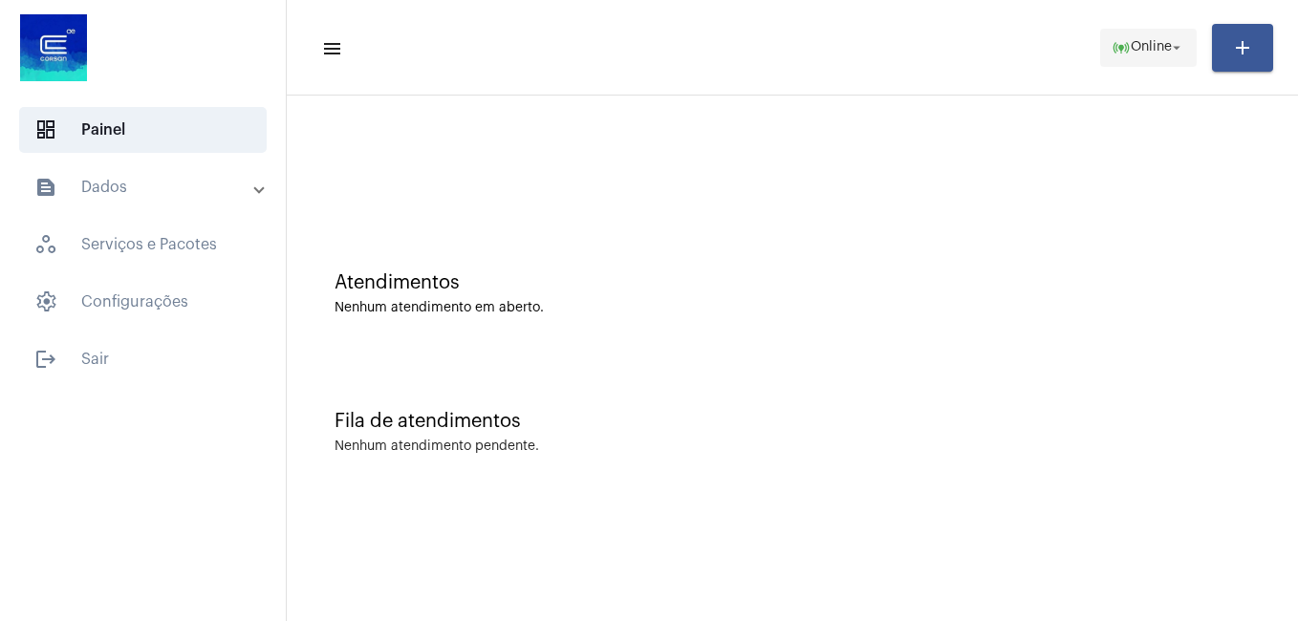
click at [1134, 45] on span "Online" at bounding box center [1151, 47] width 41 height 13
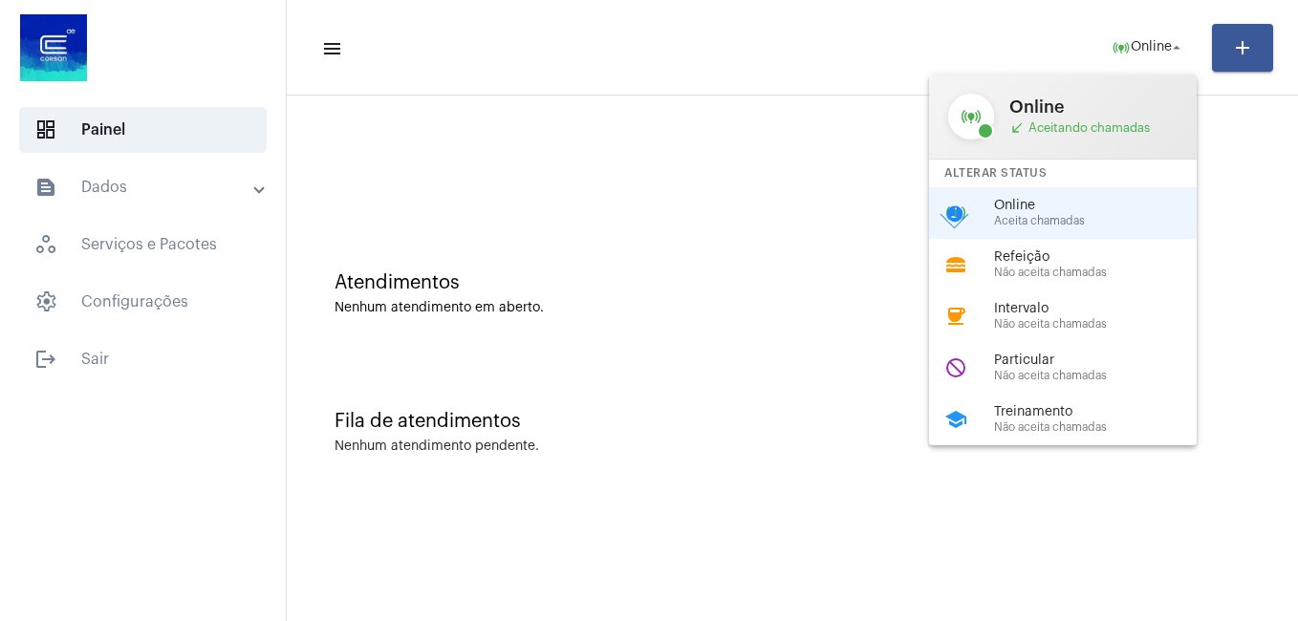
click at [1045, 322] on span "Não aceita chamadas" at bounding box center [1103, 324] width 218 height 12
